Goal: Task Accomplishment & Management: Use online tool/utility

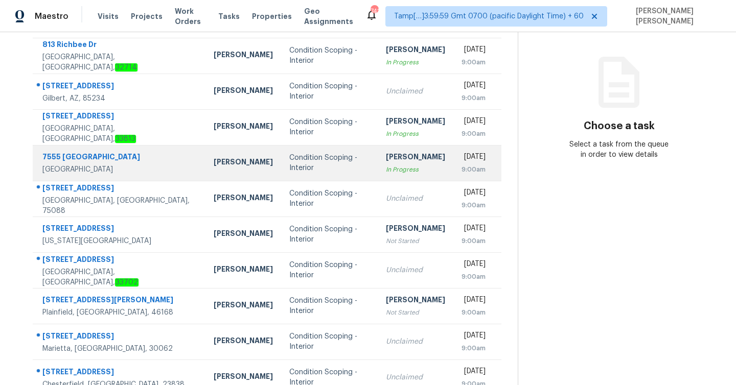
scroll to position [147, 0]
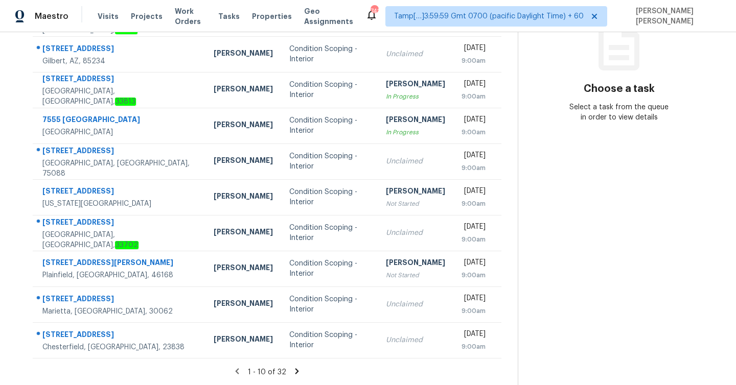
click at [294, 370] on icon at bounding box center [296, 371] width 9 height 9
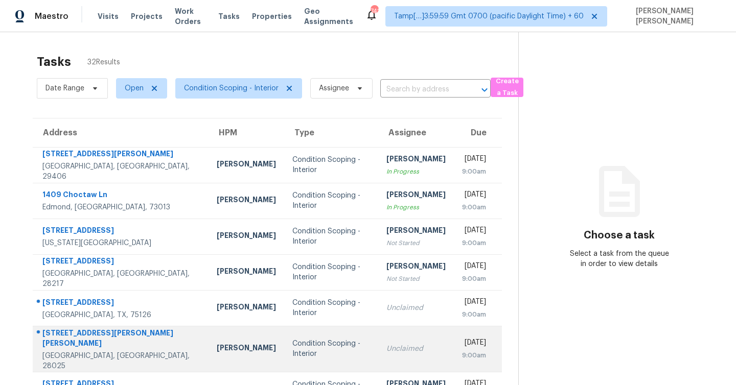
scroll to position [157, 0]
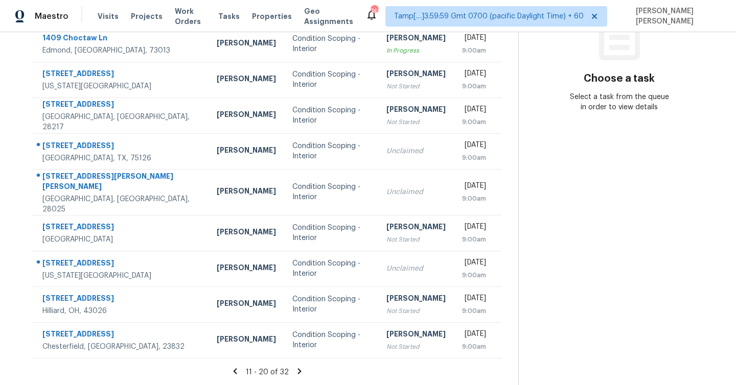
click at [296, 371] on icon at bounding box center [299, 371] width 9 height 9
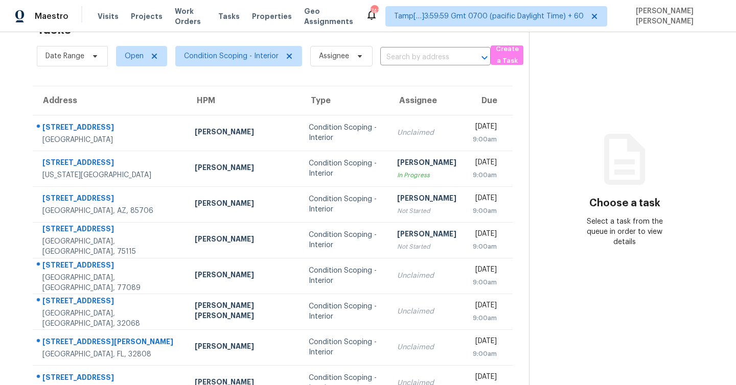
scroll to position [147, 0]
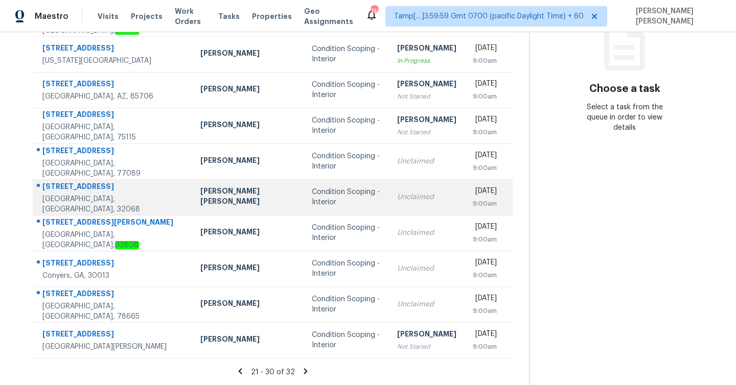
click at [98, 190] on div "2432 Ambrosia Dr" at bounding box center [113, 187] width 142 height 13
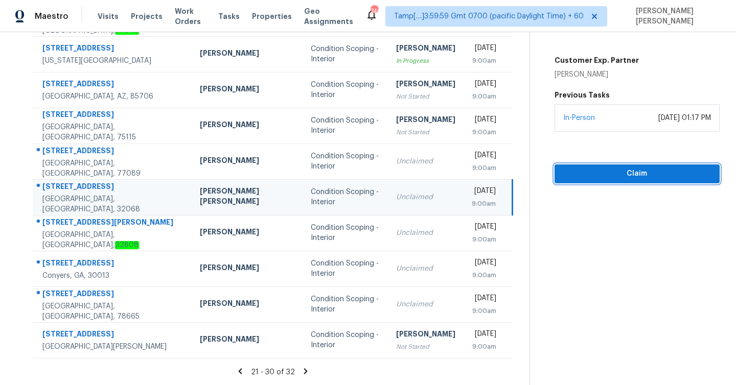
click at [606, 173] on span "Claim" at bounding box center [637, 174] width 149 height 13
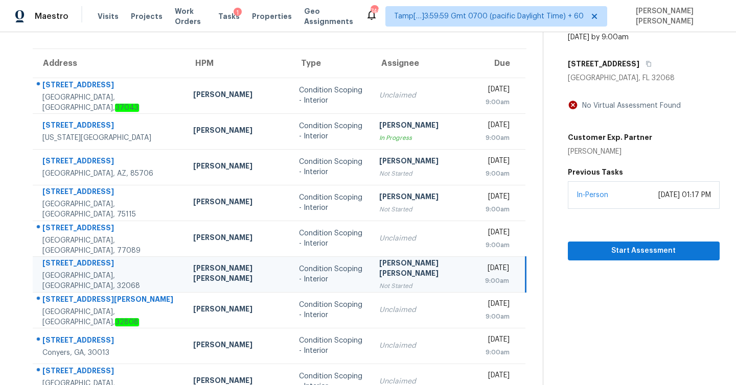
scroll to position [0, 0]
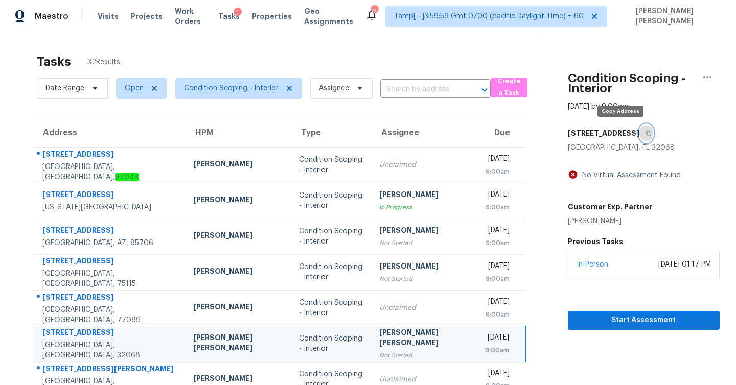
click at [645, 133] on icon "button" at bounding box center [648, 133] width 6 height 6
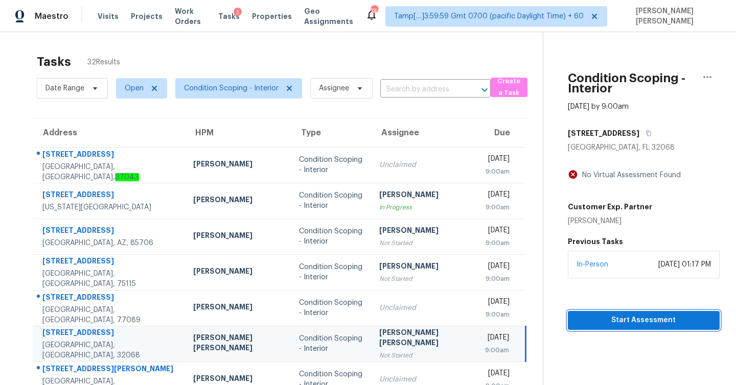
click at [616, 322] on span "Start Assessment" at bounding box center [643, 320] width 135 height 13
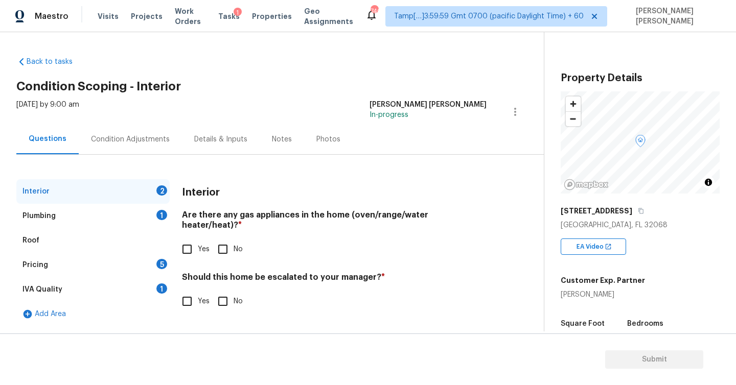
click at [220, 239] on input "No" at bounding box center [222, 249] width 21 height 21
checkbox input "true"
click at [35, 216] on div "Plumbing" at bounding box center [38, 216] width 33 height 10
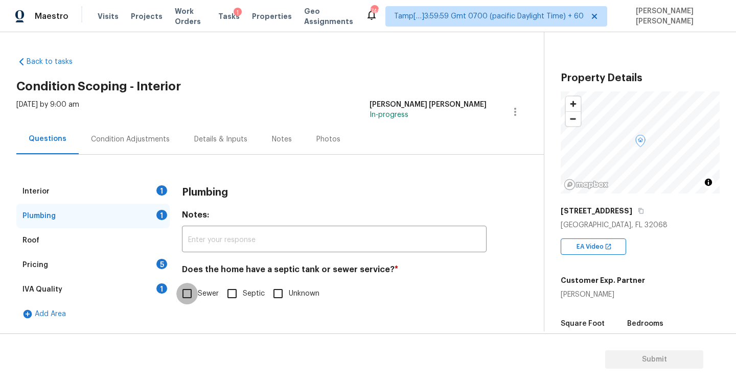
click at [185, 298] on input "Sewer" at bounding box center [186, 293] width 21 height 21
checkbox input "true"
click at [62, 197] on div "Interior 1" at bounding box center [92, 191] width 153 height 25
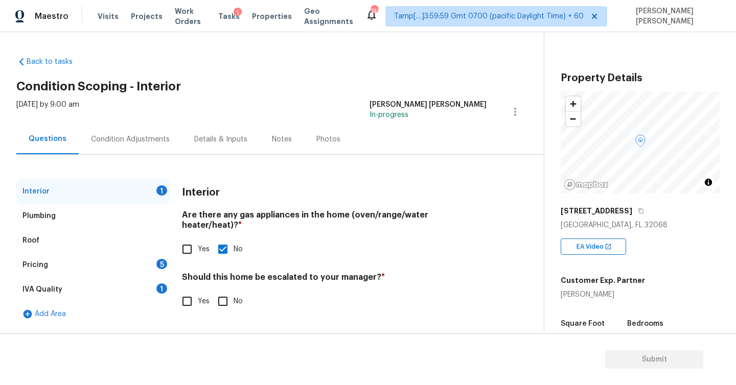
click at [50, 216] on div "Plumbing" at bounding box center [38, 216] width 33 height 10
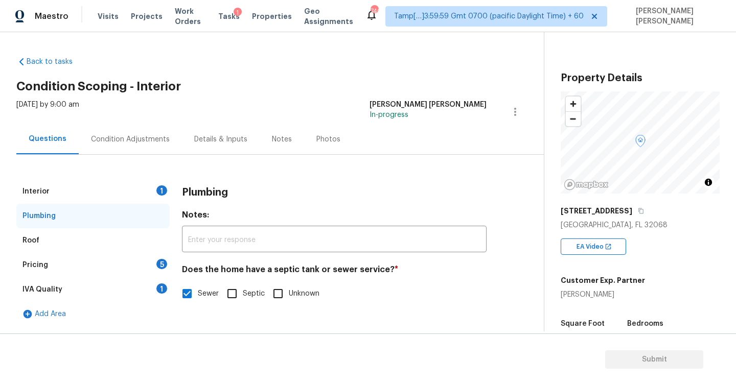
click at [46, 266] on div "Pricing" at bounding box center [35, 265] width 26 height 10
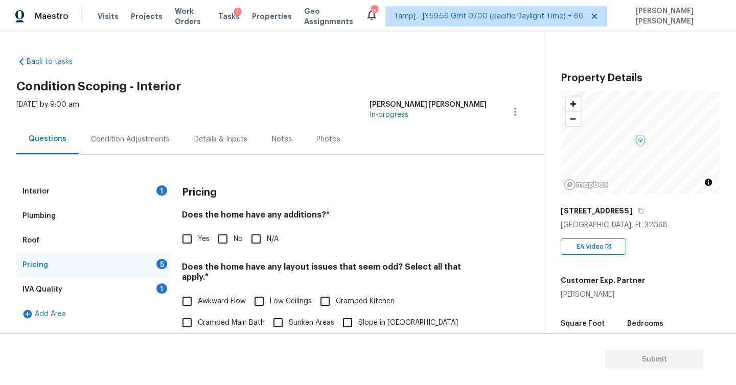
click at [223, 239] on input "No" at bounding box center [222, 238] width 21 height 21
checkbox input "true"
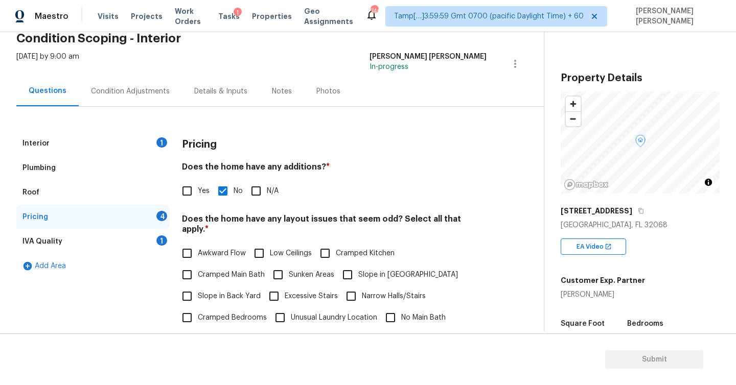
scroll to position [59, 0]
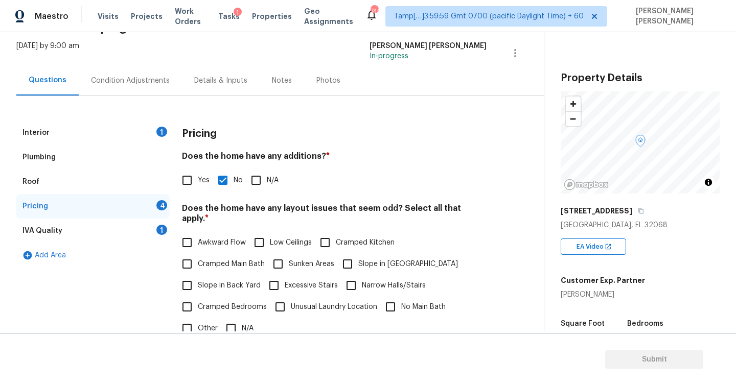
click at [229, 318] on input "N/A" at bounding box center [230, 328] width 21 height 21
checkbox input "true"
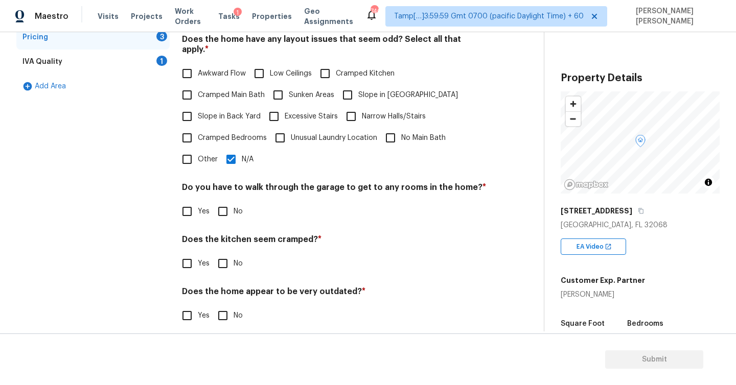
scroll to position [150, 0]
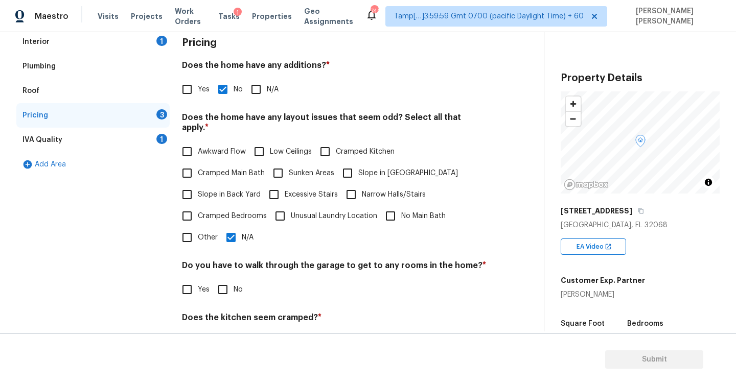
click at [44, 139] on div "IVA Quality" at bounding box center [42, 140] width 40 height 10
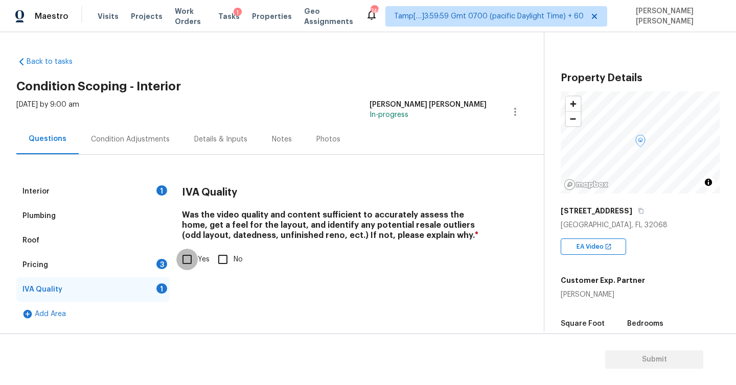
click at [187, 258] on input "Yes" at bounding box center [186, 259] width 21 height 21
checkbox input "true"
click at [32, 272] on div "Pricing 3" at bounding box center [92, 265] width 153 height 25
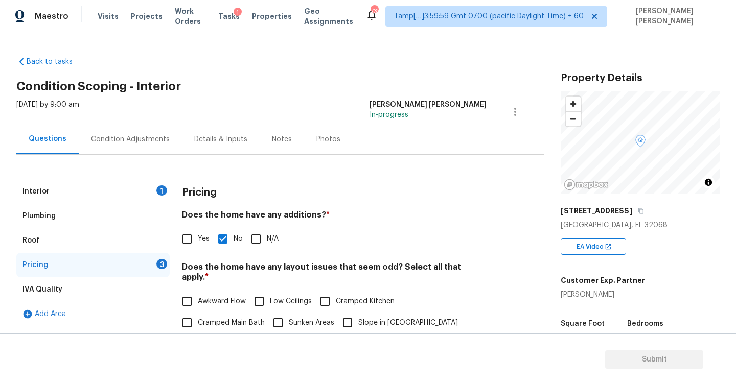
click at [144, 137] on div "Condition Adjustments" at bounding box center [130, 139] width 79 height 10
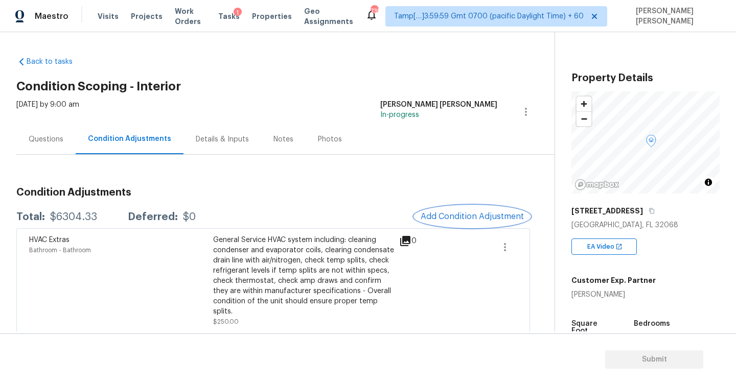
click at [444, 219] on span "Add Condition Adjustment" at bounding box center [472, 216] width 103 height 9
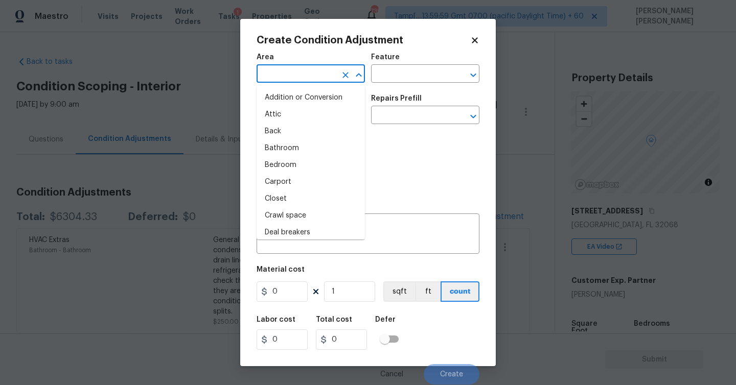
click at [312, 71] on input "text" at bounding box center [297, 75] width 80 height 16
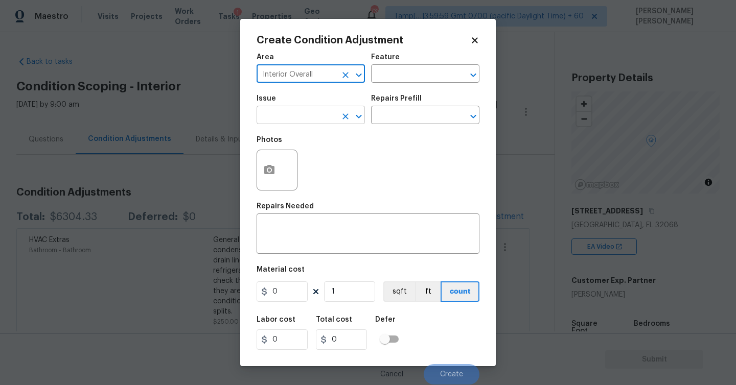
type input "Interior Overall"
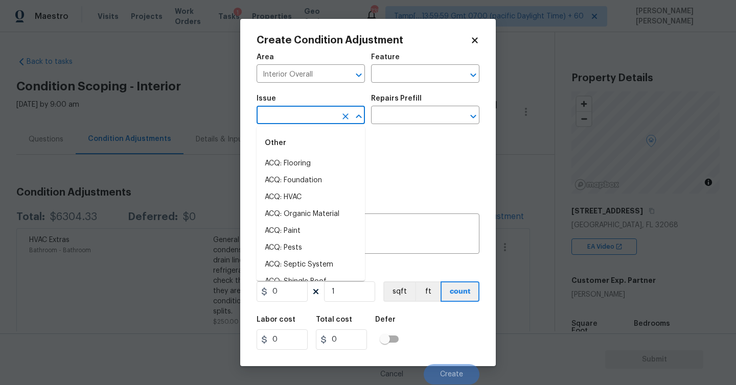
click at [279, 114] on input "text" at bounding box center [297, 116] width 80 height 16
type input "i"
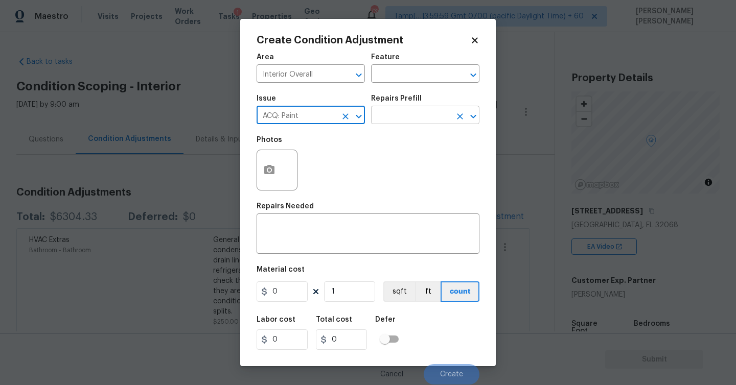
type input "ACQ: Paint"
click at [404, 118] on input "text" at bounding box center [411, 116] width 80 height 16
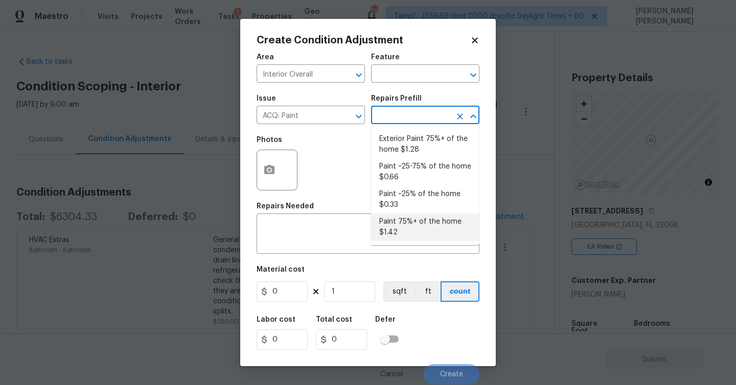
click at [408, 227] on li "Paint 75%+ of the home $1.42" at bounding box center [425, 228] width 108 height 28
type input "Acquisition"
type textarea "Acquisition Scope: 75%+ of the home will likely require interior paint"
type input "1.42"
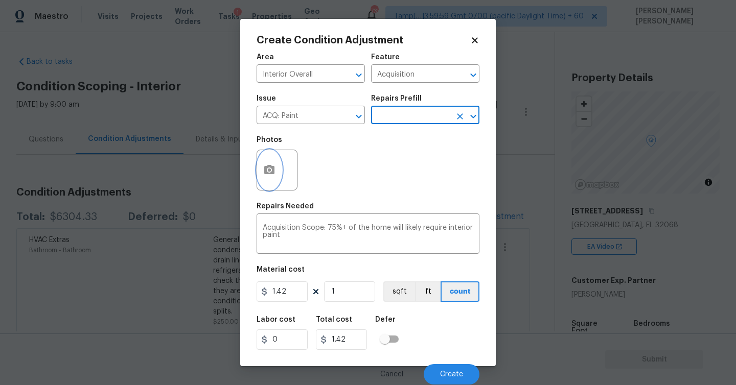
click at [272, 170] on icon "button" at bounding box center [269, 169] width 10 height 9
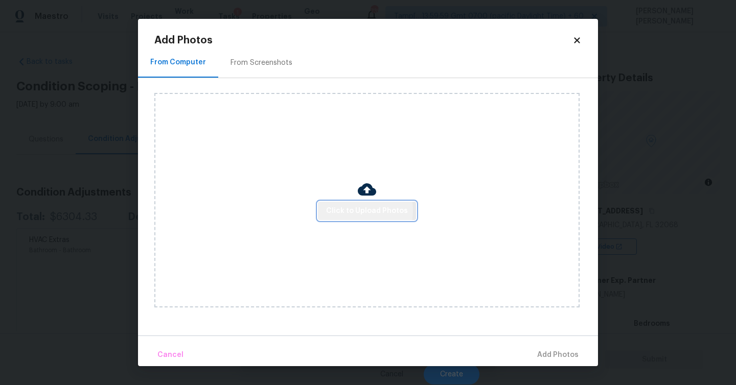
click at [355, 211] on span "Click to Upload Photos" at bounding box center [367, 211] width 82 height 13
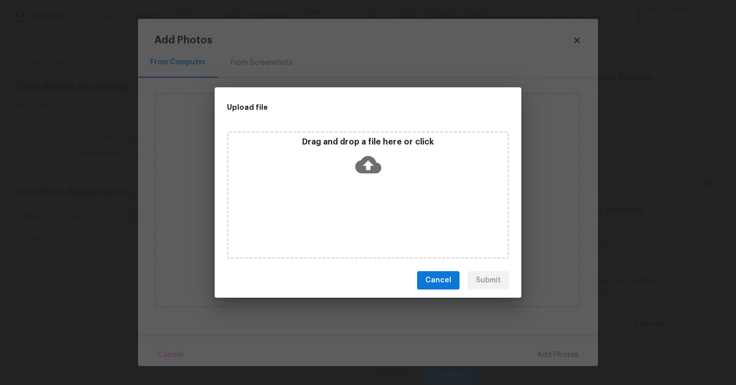
click at [371, 166] on icon at bounding box center [368, 164] width 26 height 17
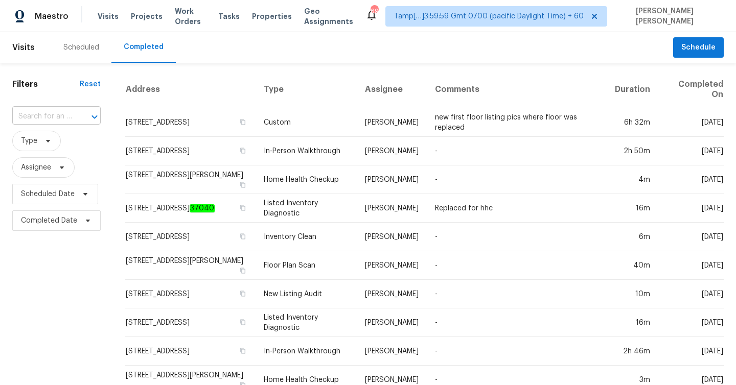
click at [52, 118] on input "text" at bounding box center [42, 117] width 60 height 16
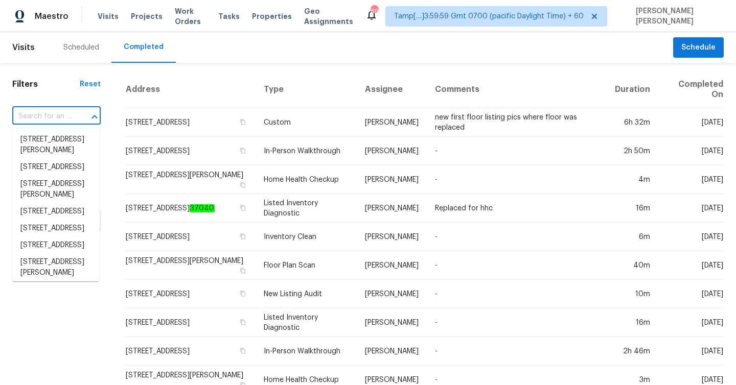
paste input "2432 Ambrosia Dr, Middleburg, FL 32068"
type input "2432 Ambrosia Dr, Middleburg, FL 32068"
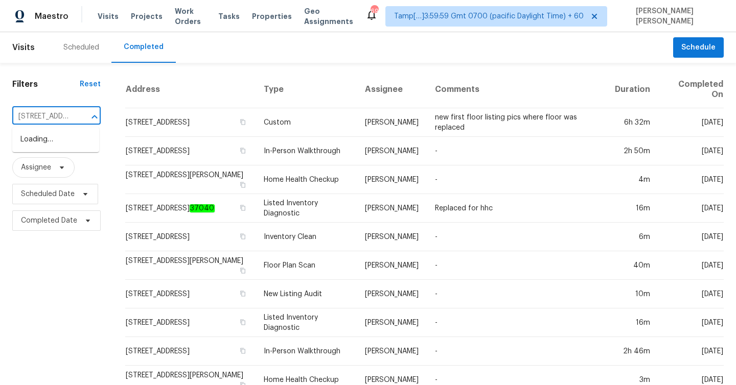
scroll to position [0, 84]
click at [55, 142] on li "2432 Ambrosia Dr, Middleburg, FL 32068" at bounding box center [55, 139] width 87 height 17
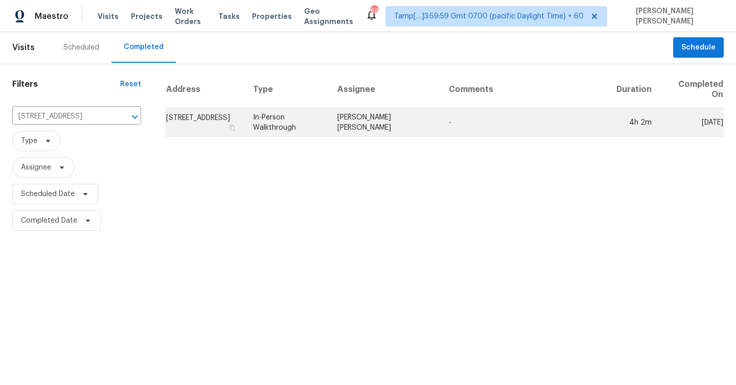
click at [209, 127] on td "2432 Ambrosia Dr, Middleburg, FL 32068" at bounding box center [205, 122] width 79 height 29
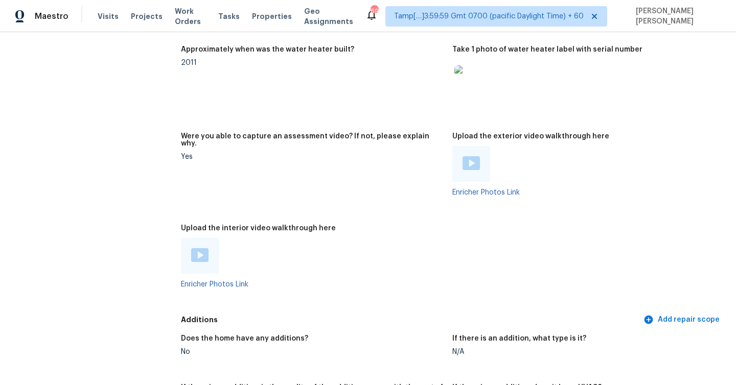
scroll to position [2040, 0]
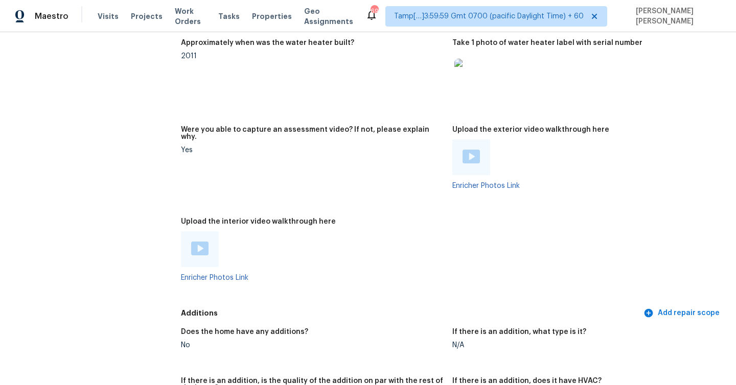
click at [199, 242] on img at bounding box center [199, 249] width 17 height 14
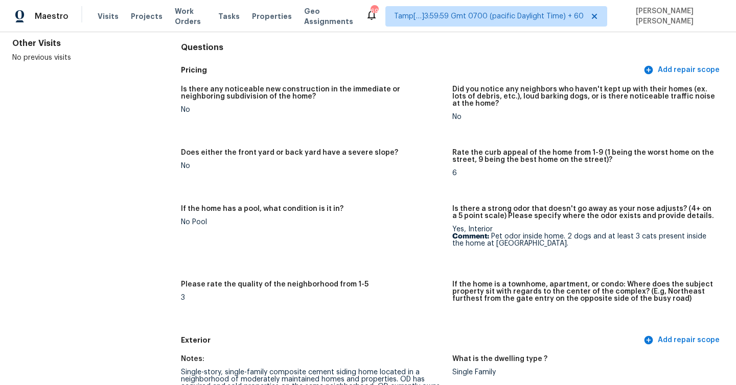
scroll to position [103, 0]
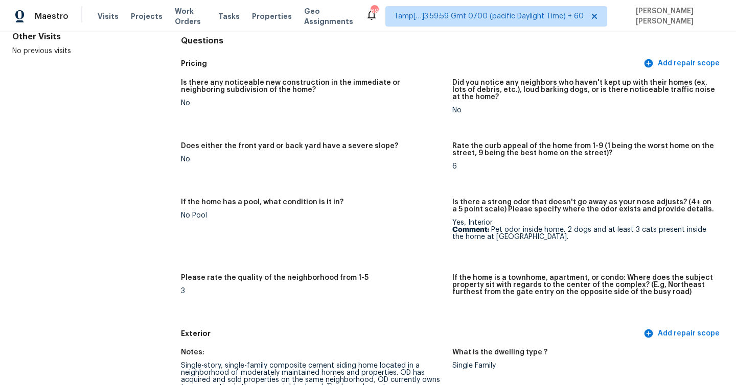
click at [369, 205] on div "If the home has a pool, what condition is it in?" at bounding box center [312, 205] width 263 height 13
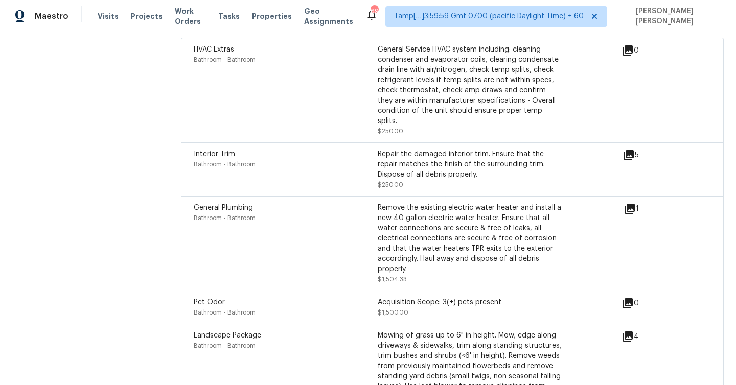
scroll to position [2703, 0]
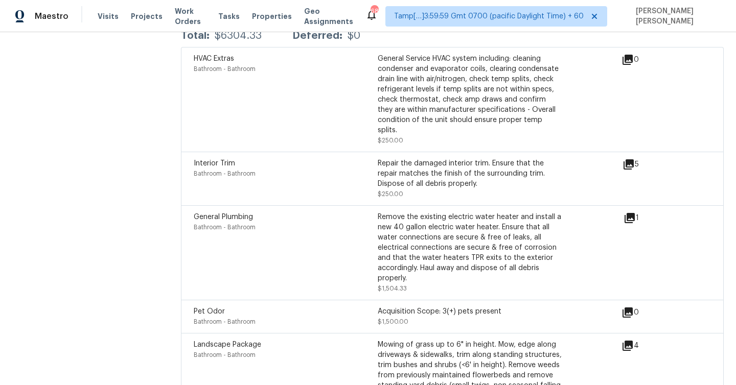
click at [631, 159] on icon at bounding box center [628, 164] width 10 height 10
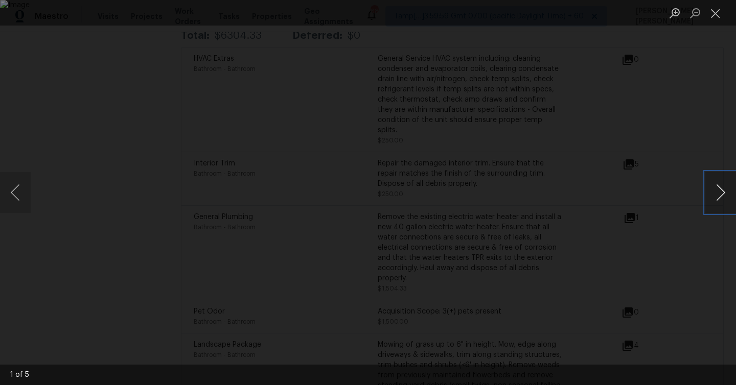
click at [718, 193] on button "Next image" at bounding box center [720, 192] width 31 height 41
click at [718, 19] on button "Close lightbox" at bounding box center [715, 13] width 20 height 18
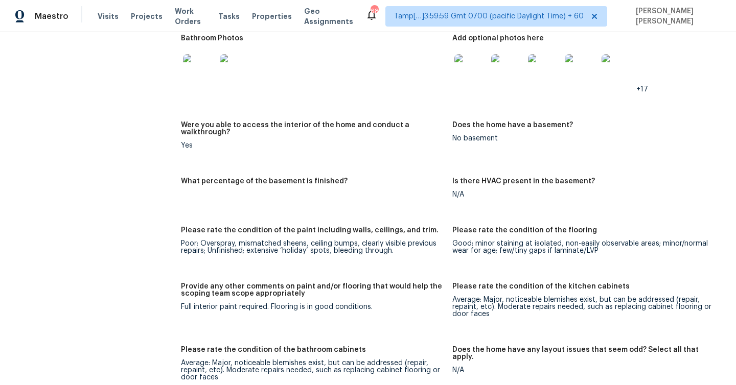
scroll to position [1636, 0]
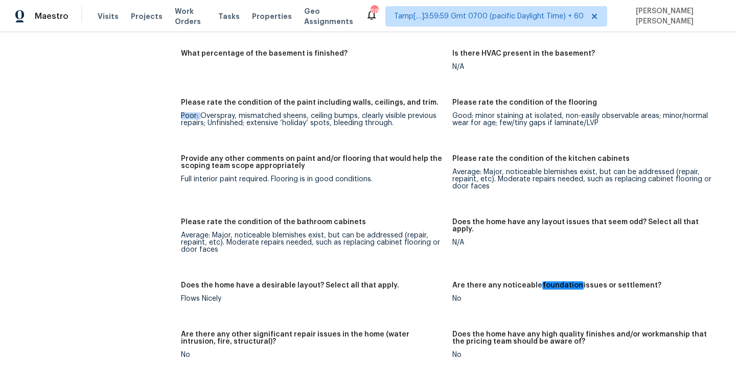
drag, startPoint x: 178, startPoint y: 91, endPoint x: 199, endPoint y: 92, distance: 20.5
click at [199, 92] on div "All visits 2432 Ambrosia Dr Middleburg, FL 32068 Home details Other Visits No p…" at bounding box center [367, 20] width 711 height 3209
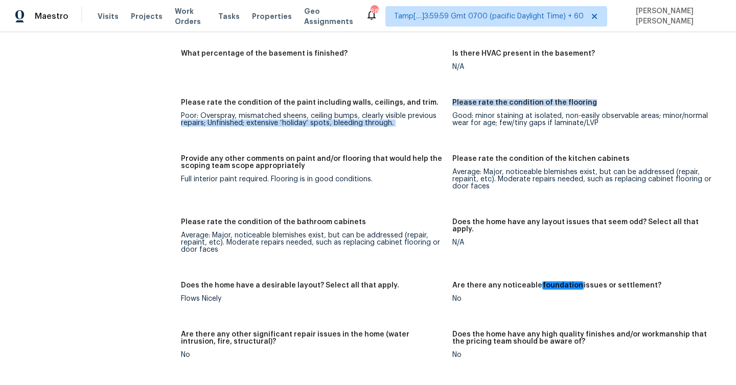
drag, startPoint x: 449, startPoint y: 95, endPoint x: 588, endPoint y: 78, distance: 139.9
click at [588, 78] on div "Notes: Living Room Photos Kitchen Photos +7 Main Bedroom Photos Bathroom Photos…" at bounding box center [452, 147] width 543 height 1122
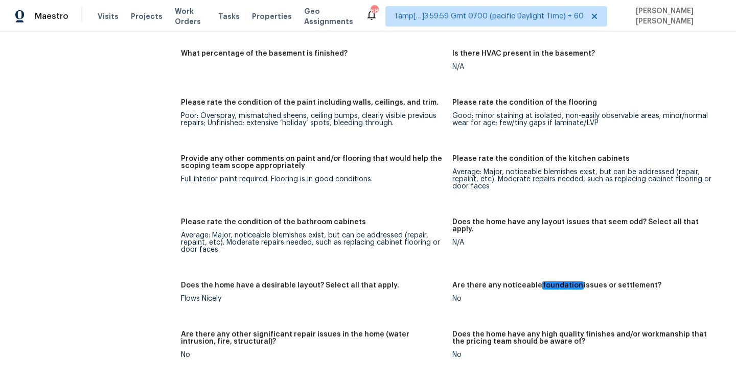
click at [463, 112] on div "Good: minor staining at isolated, non-easily observable areas; minor/normal wea…" at bounding box center [583, 119] width 263 height 14
drag, startPoint x: 452, startPoint y: 150, endPoint x: 495, endPoint y: 150, distance: 43.4
click at [495, 169] on div "Average: Major, noticeable blemishes exist, but can be addressed (repair, repai…" at bounding box center [583, 179] width 263 height 21
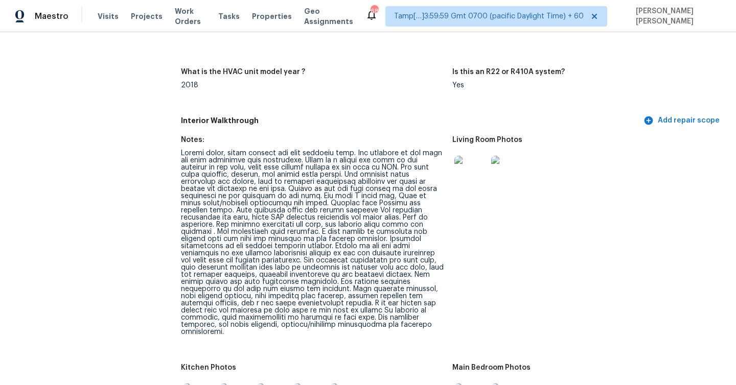
scroll to position [1093, 0]
click at [58, 17] on span "Maestro" at bounding box center [52, 16] width 34 height 10
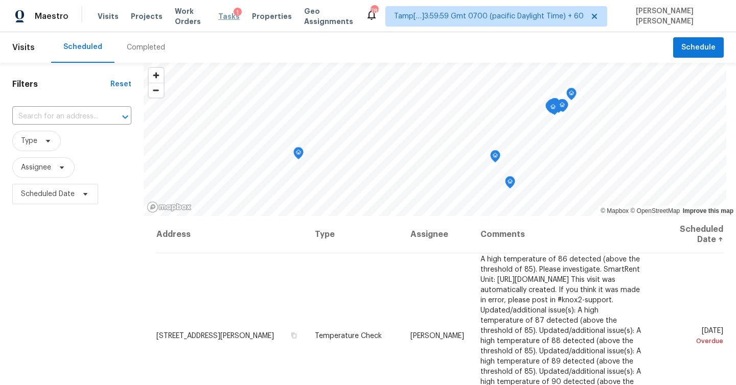
click at [227, 17] on span "Tasks" at bounding box center [228, 16] width 21 height 7
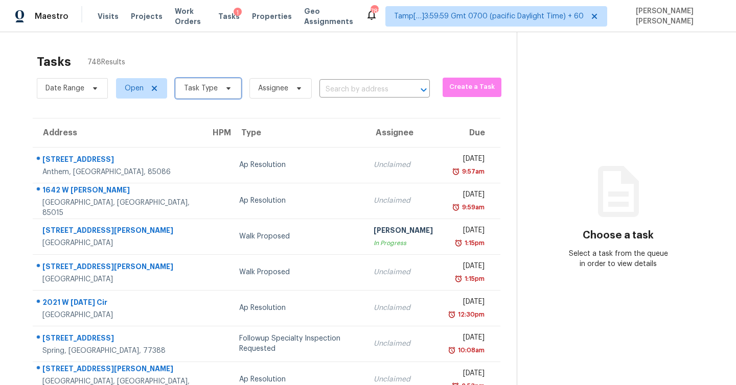
click at [225, 90] on icon at bounding box center [228, 88] width 8 height 8
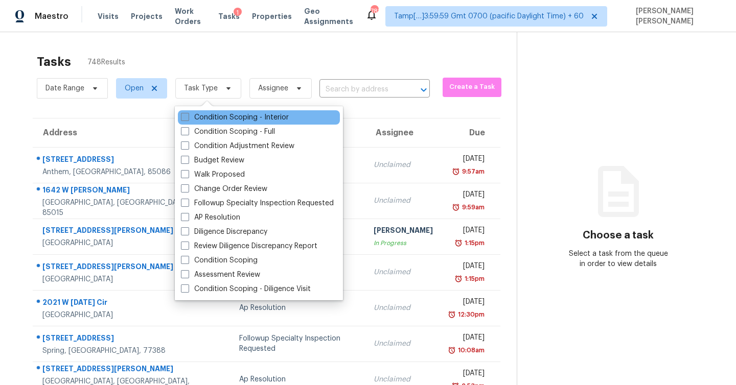
click at [185, 120] on span at bounding box center [185, 117] width 8 height 8
click at [185, 119] on input "Condition Scoping - Interior" at bounding box center [184, 115] width 7 height 7
checkbox input "true"
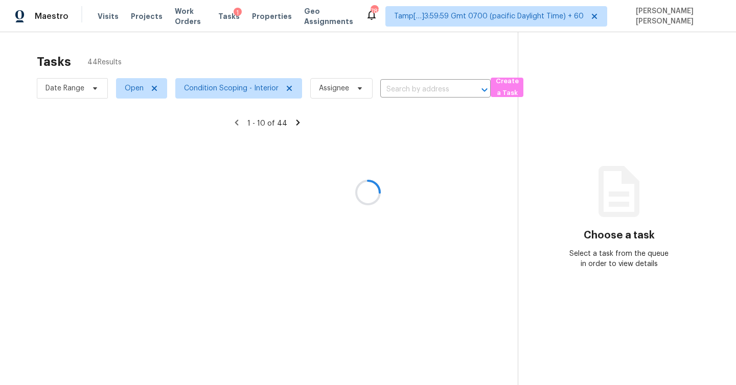
click at [191, 57] on div at bounding box center [368, 192] width 736 height 385
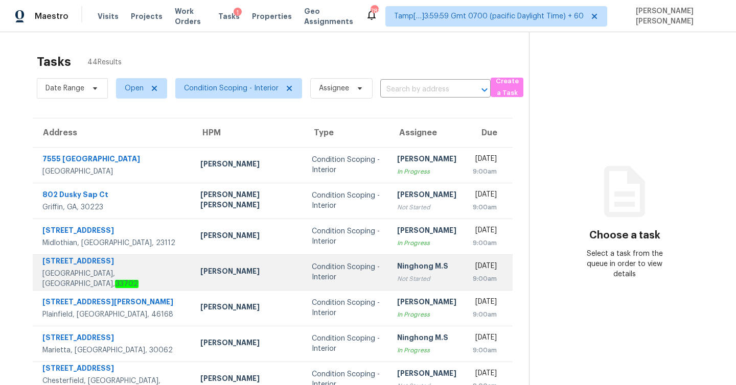
scroll to position [147, 0]
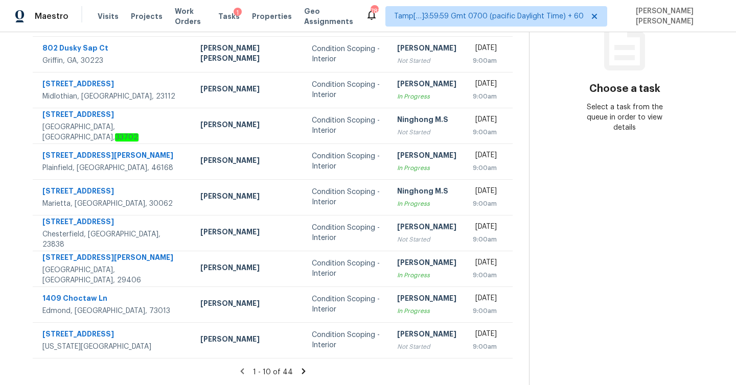
click at [301, 372] on icon at bounding box center [303, 371] width 4 height 6
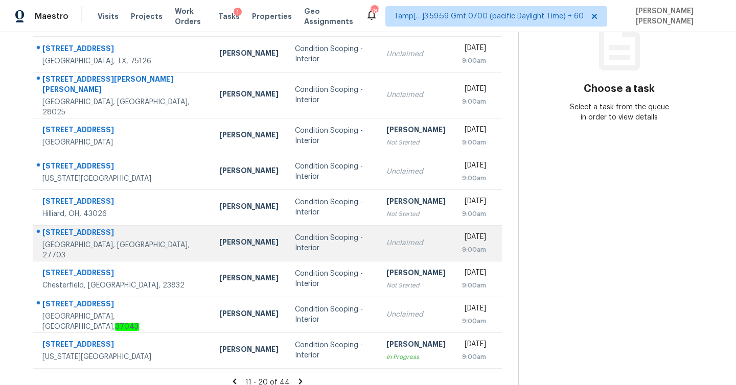
scroll to position [157, 0]
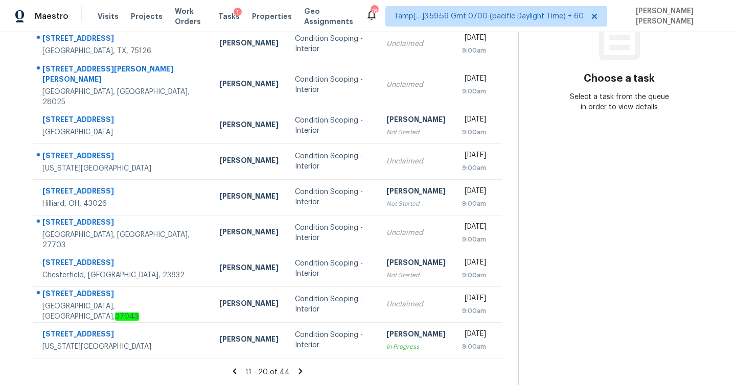
click at [296, 373] on icon at bounding box center [300, 371] width 9 height 9
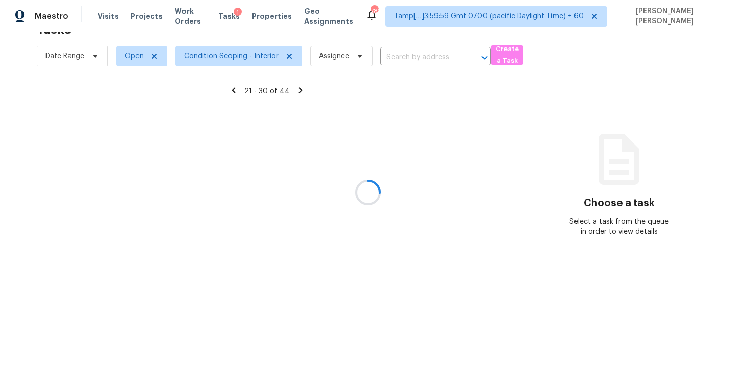
scroll to position [147, 0]
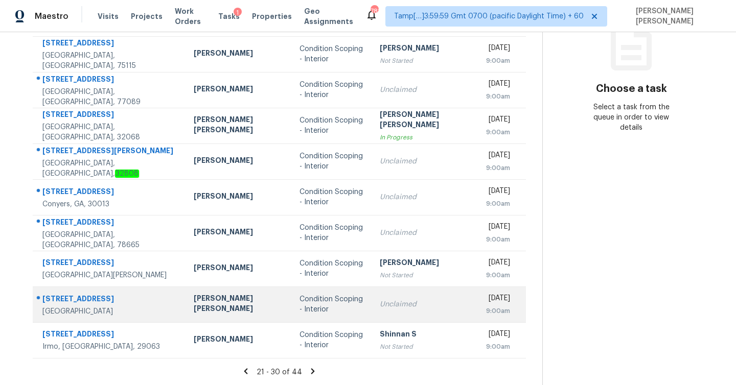
click at [107, 297] on div "2662 Carmel Ct Unit A" at bounding box center [109, 300] width 135 height 13
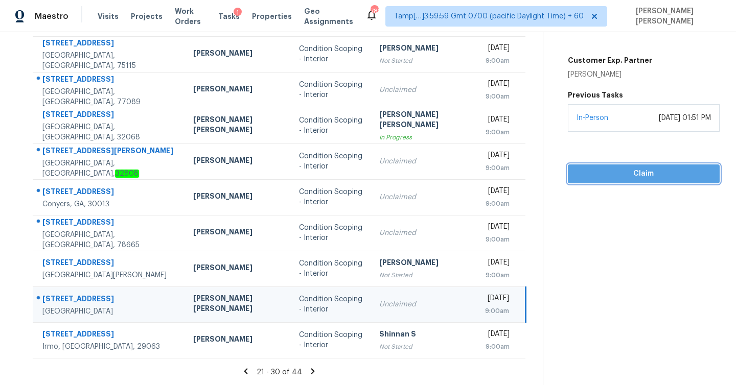
click at [619, 176] on span "Claim" at bounding box center [643, 174] width 135 height 13
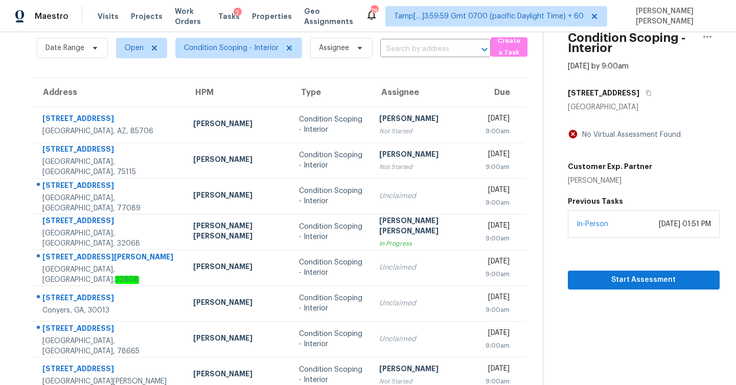
scroll to position [0, 0]
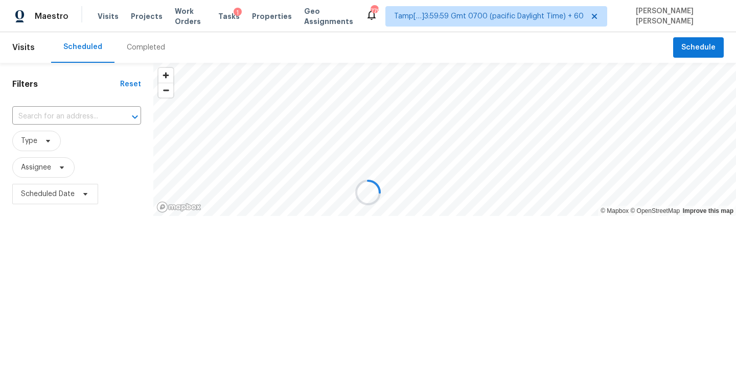
click at [144, 49] on div at bounding box center [368, 192] width 736 height 385
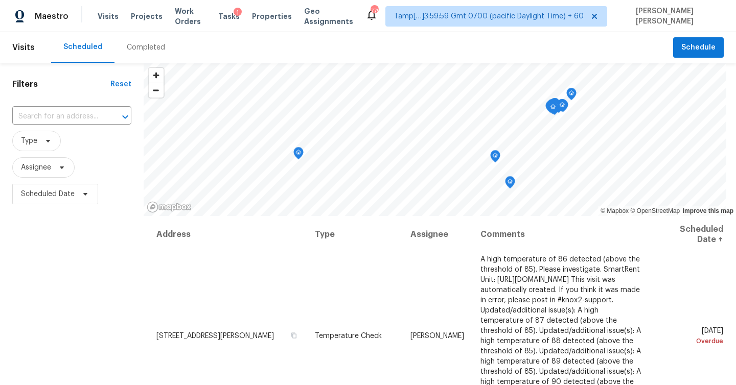
click at [149, 46] on div "Completed" at bounding box center [146, 47] width 38 height 10
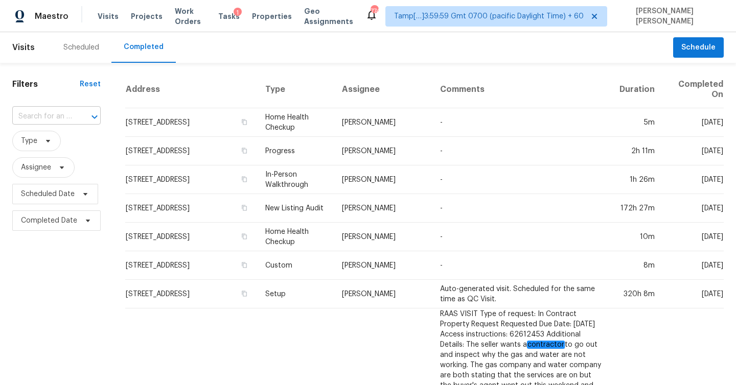
click at [59, 110] on input "text" at bounding box center [42, 117] width 60 height 16
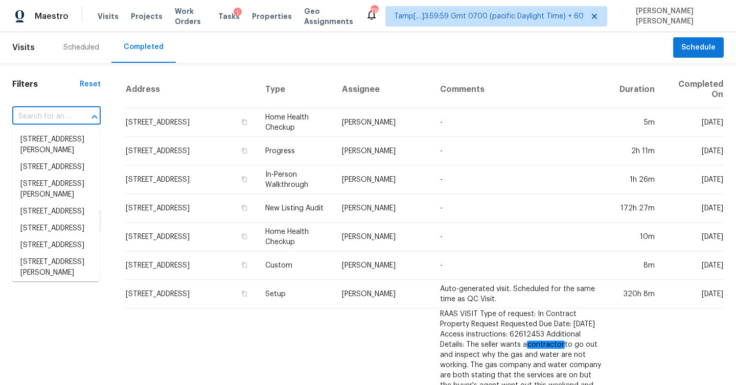
paste input "2662 Carmel Ct Unit A, Orange Park, FL 32065"
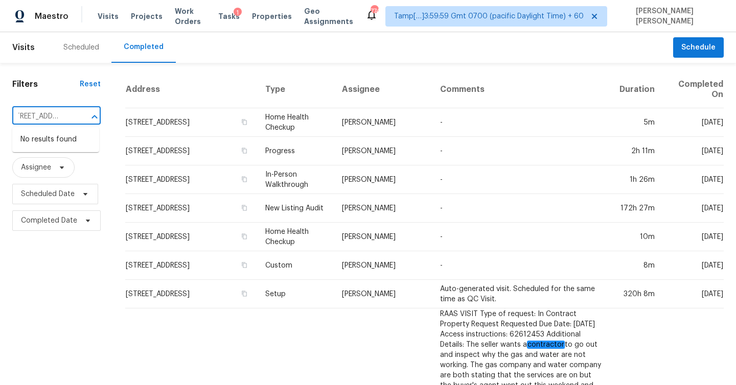
type input "2662 Carmel Ct Unit A, Orange Park, FL 32065"
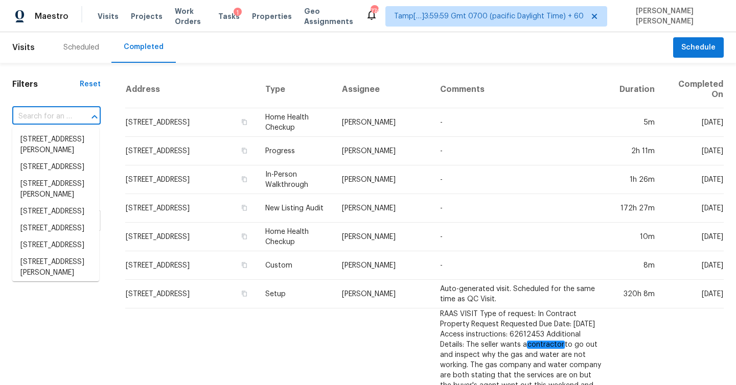
scroll to position [0, 0]
paste input "2662 Carmel Ct Unit A, Orange Park, FL 32065"
type input "2662 Carmel Ct Unit A, Orange Park, FL 32065"
click at [56, 117] on input "text" at bounding box center [42, 117] width 60 height 16
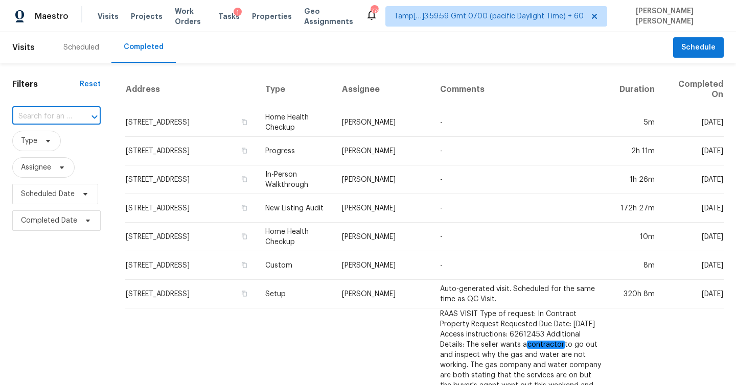
paste input "2662 Carmel Ct Unit A, Orange Park, FL 32065"
type input "2662 Carmel Ct"
click at [46, 148] on li "[STREET_ADDRESS]" at bounding box center [55, 139] width 87 height 17
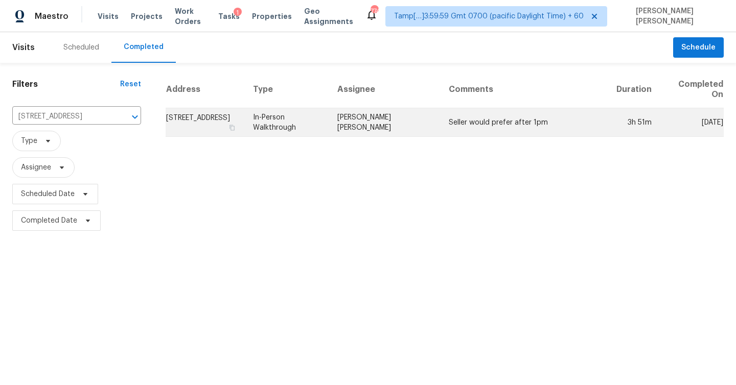
click at [215, 122] on td "[STREET_ADDRESS]" at bounding box center [205, 122] width 79 height 29
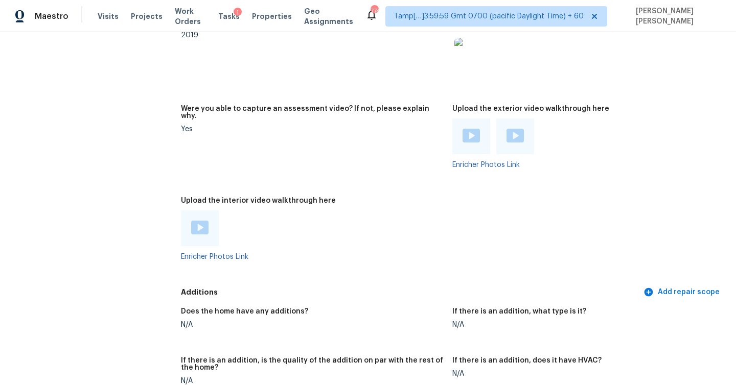
scroll to position [2137, 0]
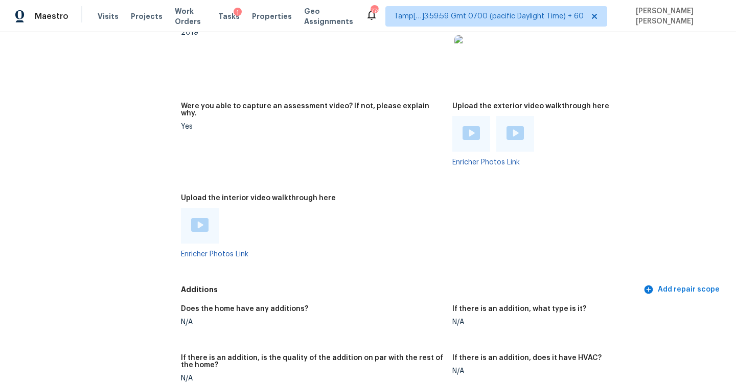
click at [195, 218] on img at bounding box center [199, 225] width 17 height 14
click at [374, 166] on figure "Were you able to capture an assessment video? If not, please explain why. Yes" at bounding box center [316, 143] width 271 height 80
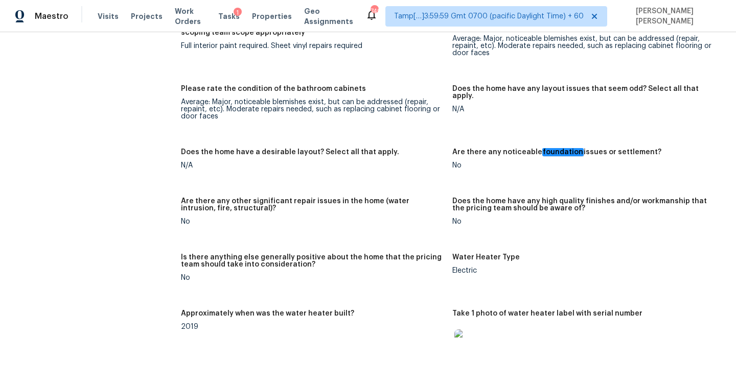
scroll to position [1292, 0]
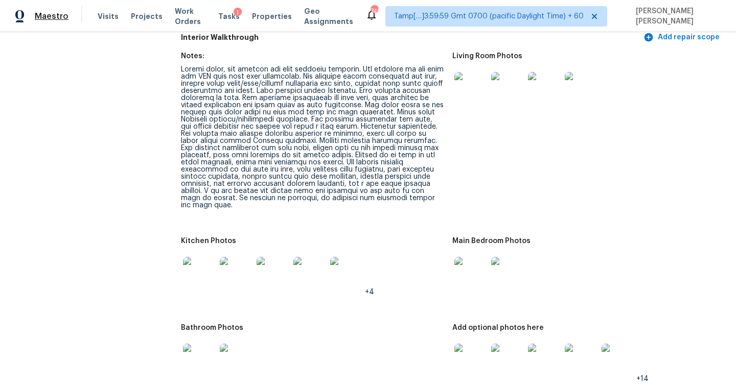
click at [50, 16] on span "Maestro" at bounding box center [52, 16] width 34 height 10
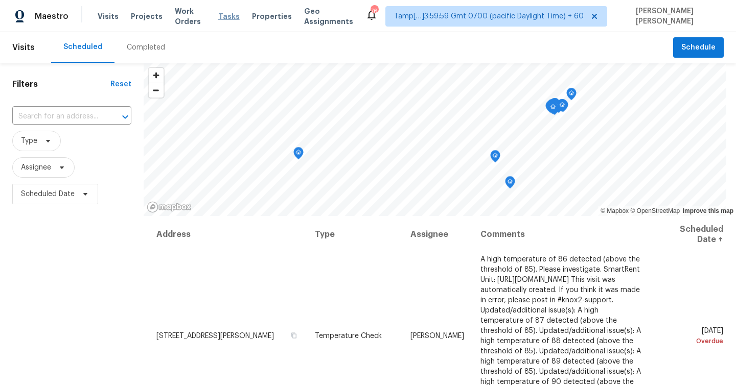
click at [230, 17] on span "Tasks" at bounding box center [228, 16] width 21 height 7
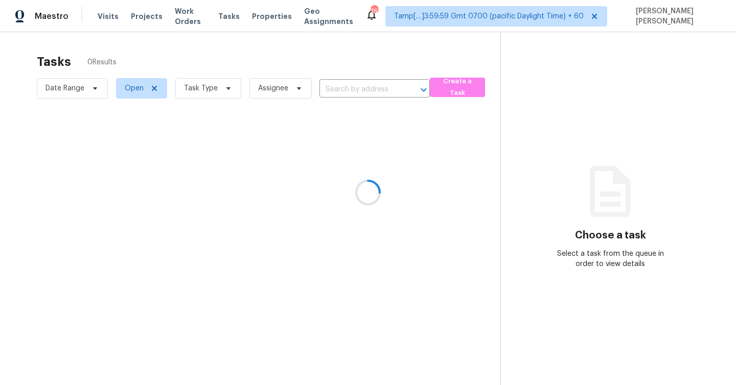
click at [204, 90] on div at bounding box center [368, 192] width 736 height 385
click at [211, 90] on div at bounding box center [368, 192] width 736 height 385
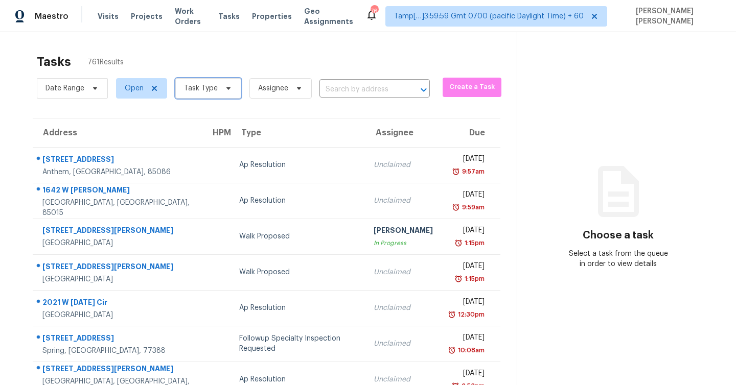
click at [218, 88] on span "Task Type" at bounding box center [208, 88] width 66 height 20
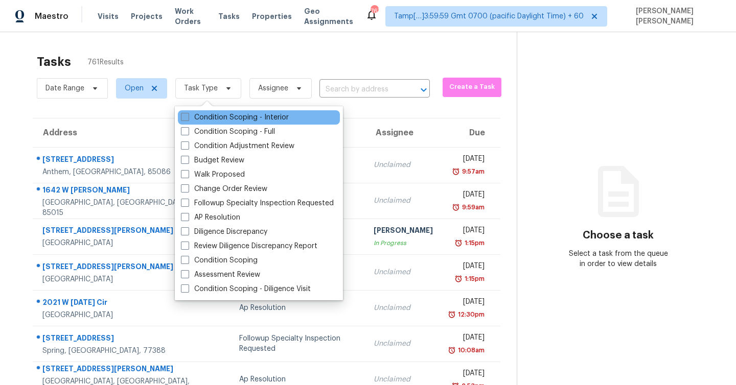
click at [208, 118] on label "Condition Scoping - Interior" at bounding box center [235, 117] width 108 height 10
click at [188, 118] on input "Condition Scoping - Interior" at bounding box center [184, 115] width 7 height 7
checkbox input "true"
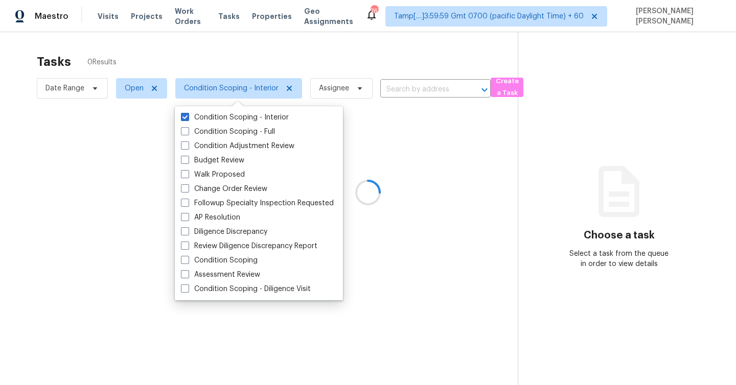
click at [413, 98] on div at bounding box center [368, 192] width 736 height 385
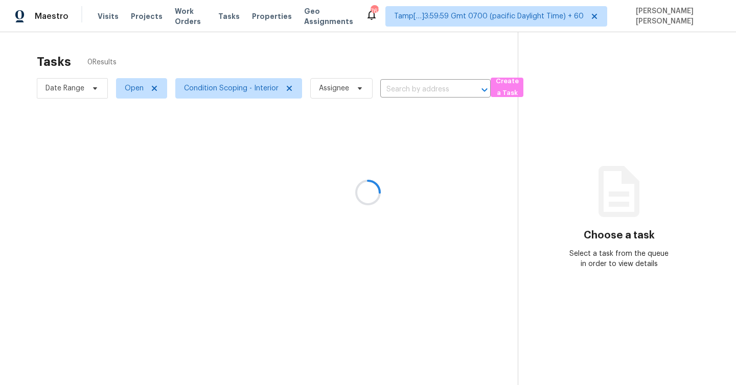
click at [421, 91] on div at bounding box center [368, 192] width 736 height 385
click at [428, 90] on div at bounding box center [368, 192] width 736 height 385
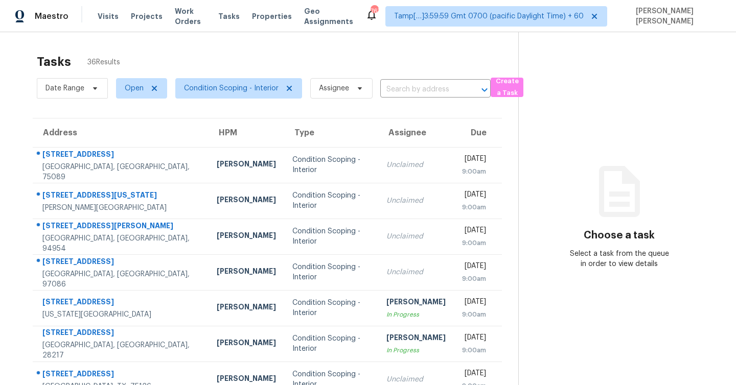
click at [428, 90] on input "text" at bounding box center [421, 90] width 82 height 16
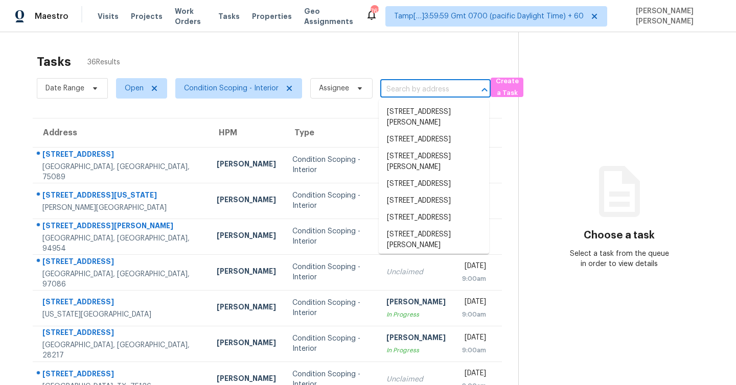
paste input "2662 Carmel Ct Unit A, Orange Park, FL 32065"
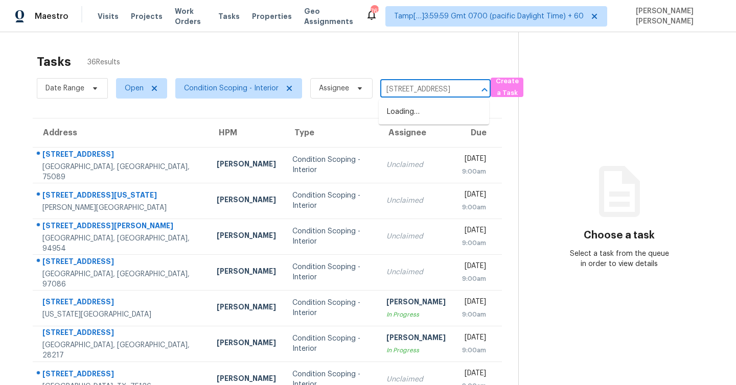
type input "2662 Carmel Ct Unit"
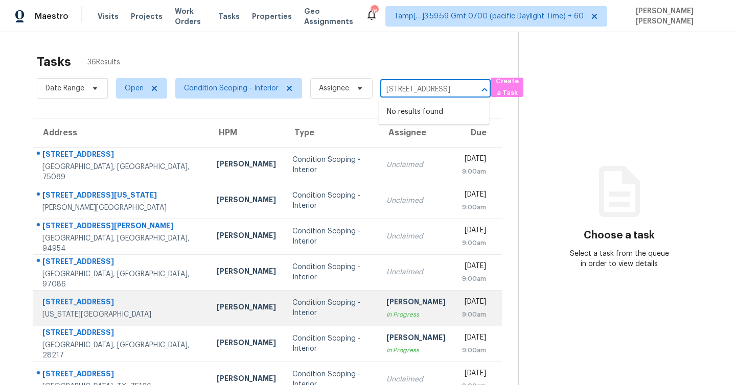
scroll to position [147, 0]
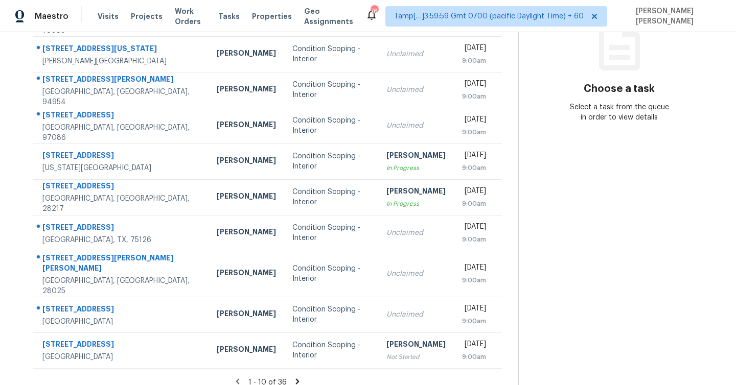
click at [293, 377] on icon at bounding box center [297, 381] width 9 height 9
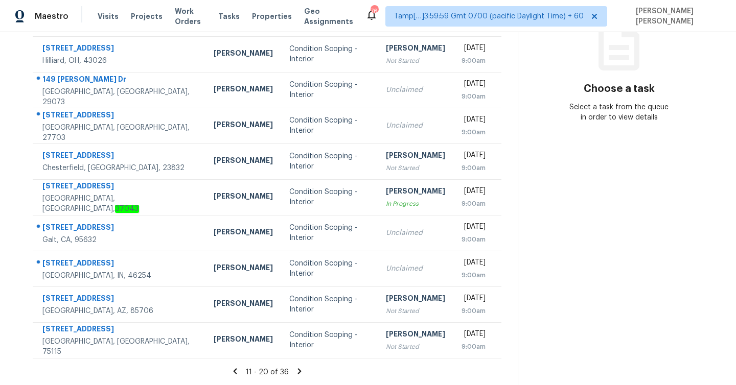
click at [301, 374] on icon at bounding box center [299, 371] width 4 height 6
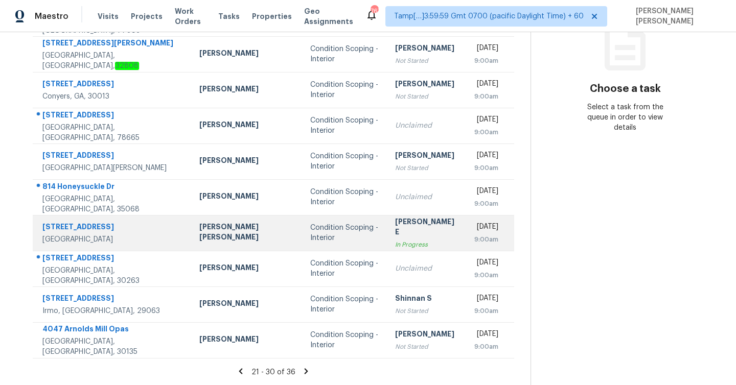
click at [395, 230] on div "Subham E" at bounding box center [426, 228] width 62 height 23
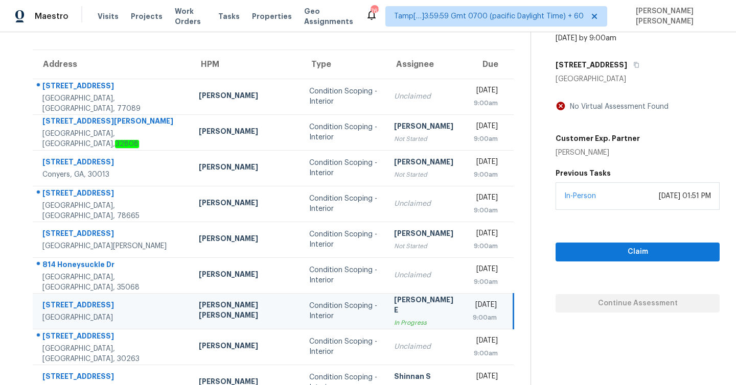
scroll to position [66, 0]
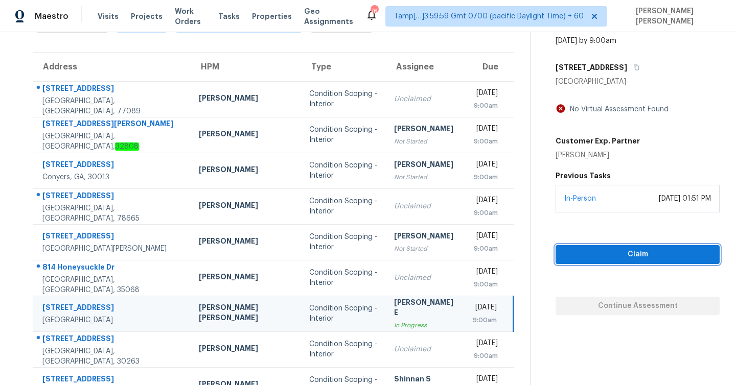
click at [581, 257] on span "Claim" at bounding box center [638, 254] width 148 height 13
click at [581, 257] on div "Claim Continue Assessment" at bounding box center [637, 264] width 164 height 103
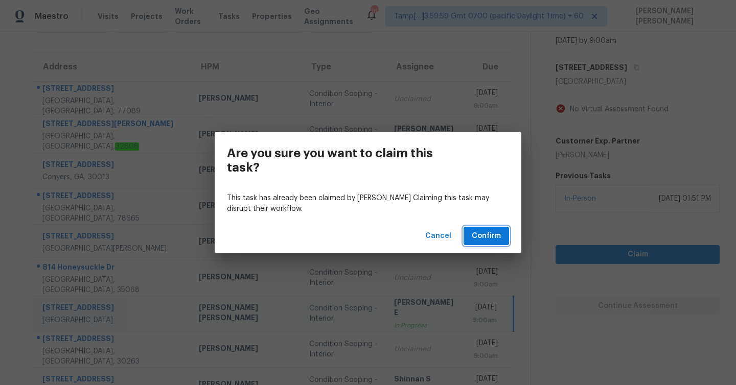
click at [483, 241] on span "Confirm" at bounding box center [486, 236] width 29 height 13
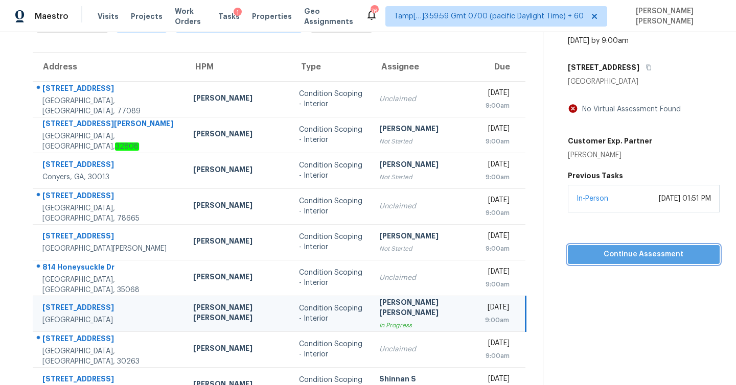
click at [611, 252] on span "Continue Assessment" at bounding box center [643, 254] width 135 height 13
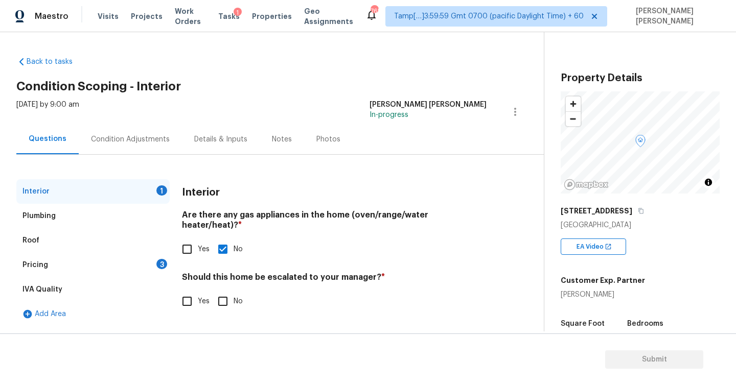
click at [124, 135] on div "Condition Adjustments" at bounding box center [130, 139] width 79 height 10
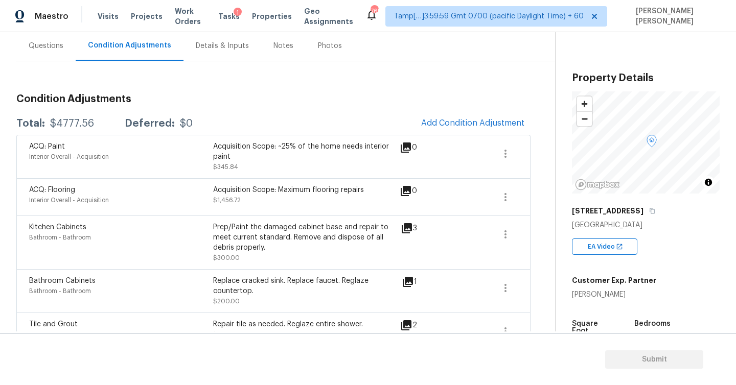
scroll to position [97, 0]
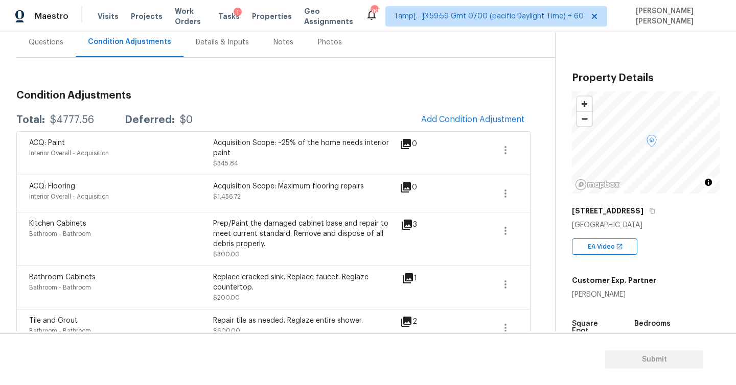
click at [364, 143] on div "Acquisition Scope: ~25% of the home needs interior paint" at bounding box center [305, 148] width 184 height 20
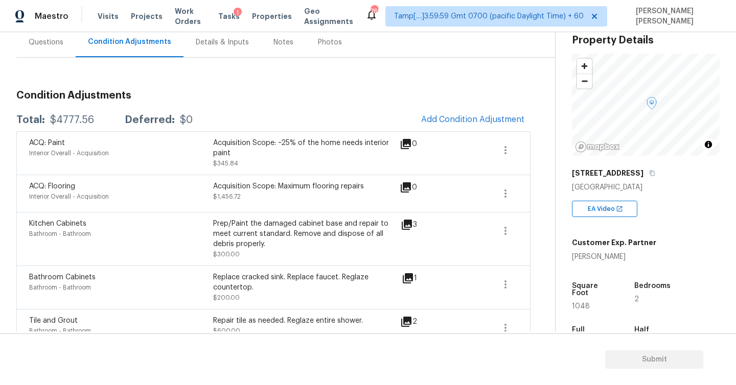
scroll to position [52, 0]
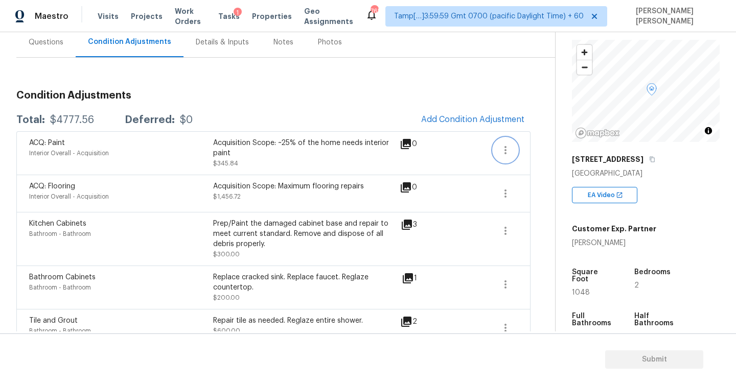
click at [508, 148] on icon "button" at bounding box center [505, 150] width 12 height 12
click at [453, 94] on h3 "Condition Adjustments" at bounding box center [273, 95] width 514 height 10
click at [505, 154] on icon "button" at bounding box center [505, 150] width 12 height 12
click at [542, 152] on div "Edit" at bounding box center [563, 148] width 80 height 10
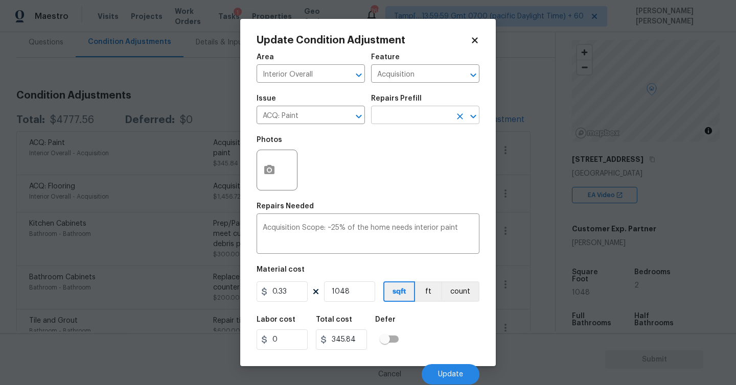
click at [412, 117] on input "text" at bounding box center [411, 116] width 80 height 16
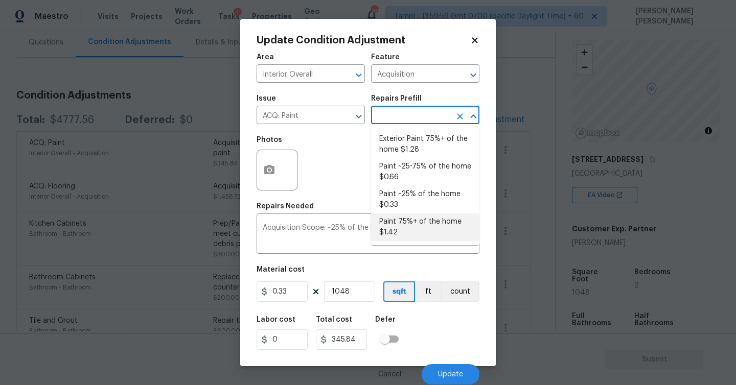
click at [410, 226] on li "Paint 75%+ of the home $1.42" at bounding box center [425, 228] width 108 height 28
type textarea "Acquisition Scope: 75%+ of the home will likely require interior paint"
type input "1.42"
type input "1488.16"
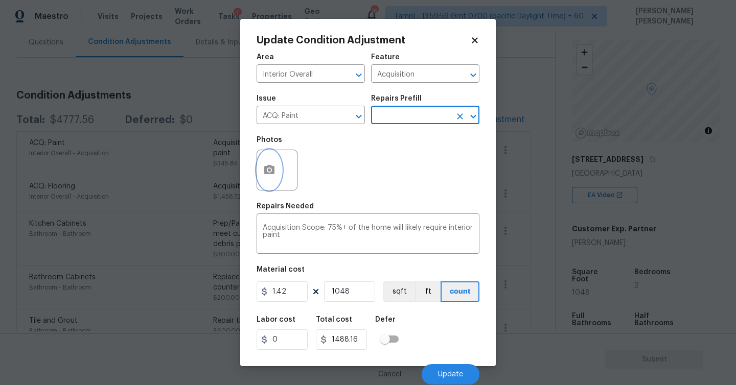
click at [267, 167] on icon "button" at bounding box center [269, 169] width 10 height 9
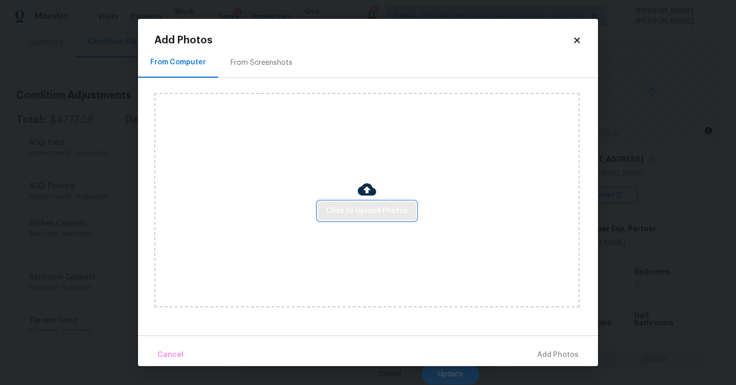
click at [350, 210] on span "Click to Upload Photos" at bounding box center [367, 211] width 82 height 13
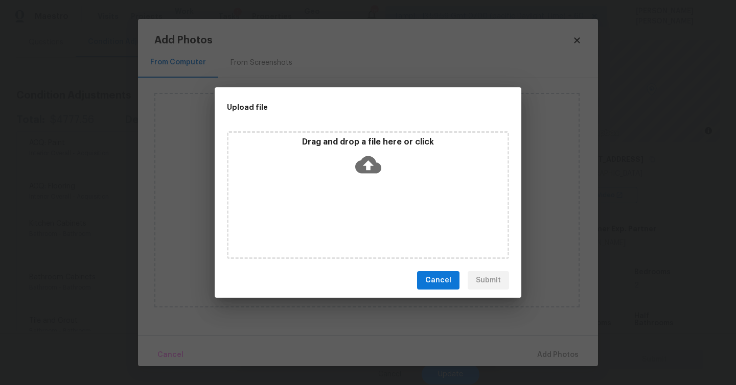
click at [361, 171] on icon at bounding box center [368, 164] width 26 height 17
